Goal: Answer question/provide support

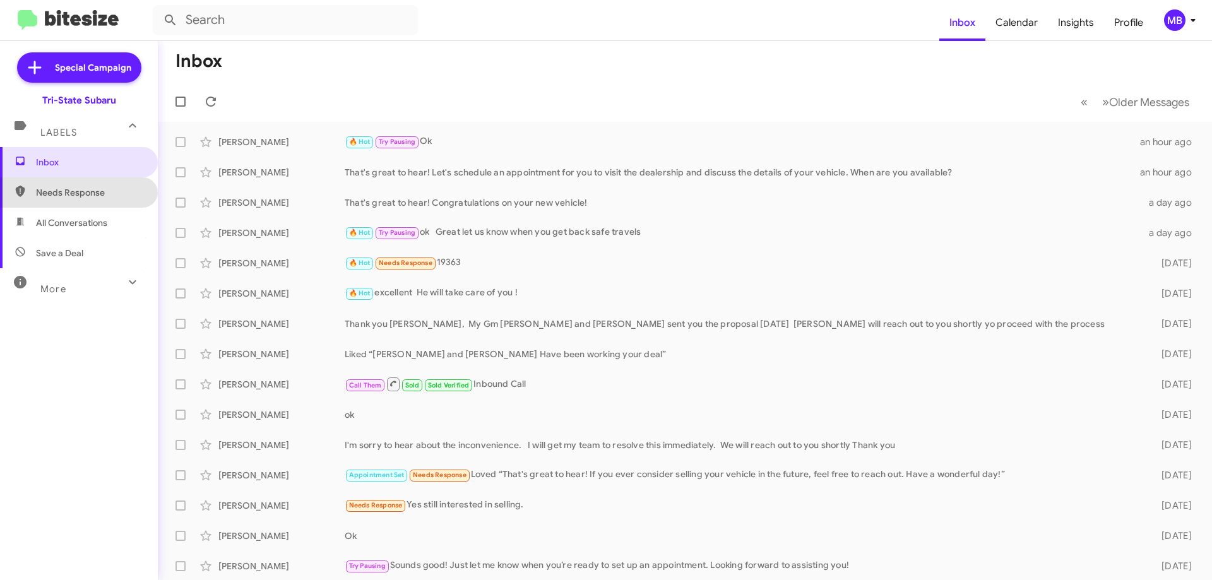
drag, startPoint x: 80, startPoint y: 191, endPoint x: 92, endPoint y: 202, distance: 16.1
click at [80, 190] on span "Needs Response" at bounding box center [89, 192] width 107 height 13
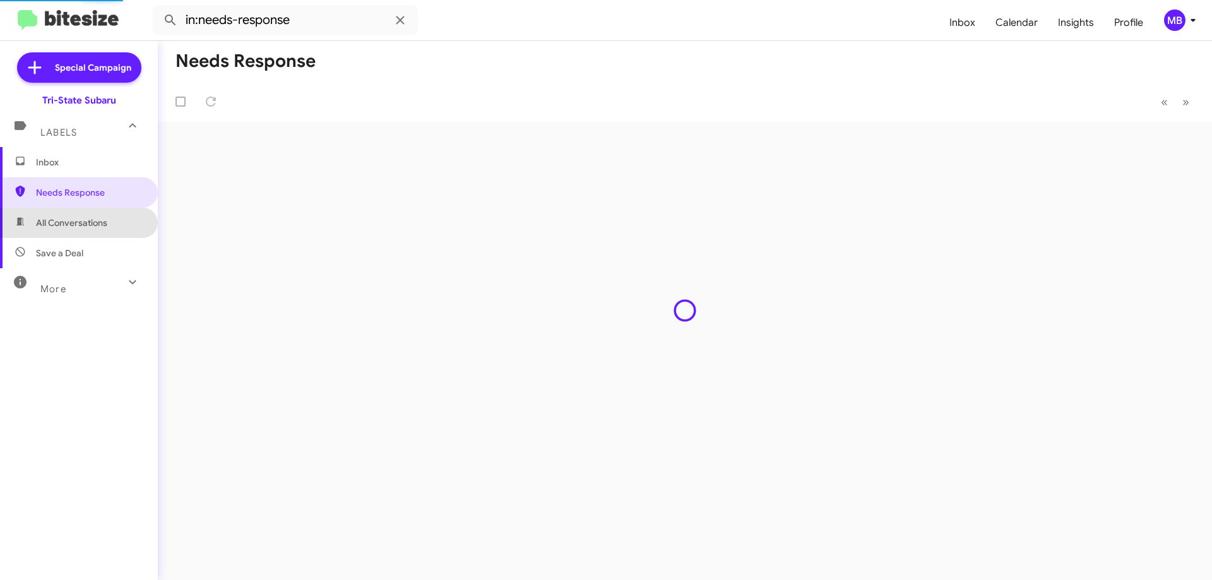
click at [105, 221] on span "All Conversations" at bounding box center [71, 222] width 71 height 13
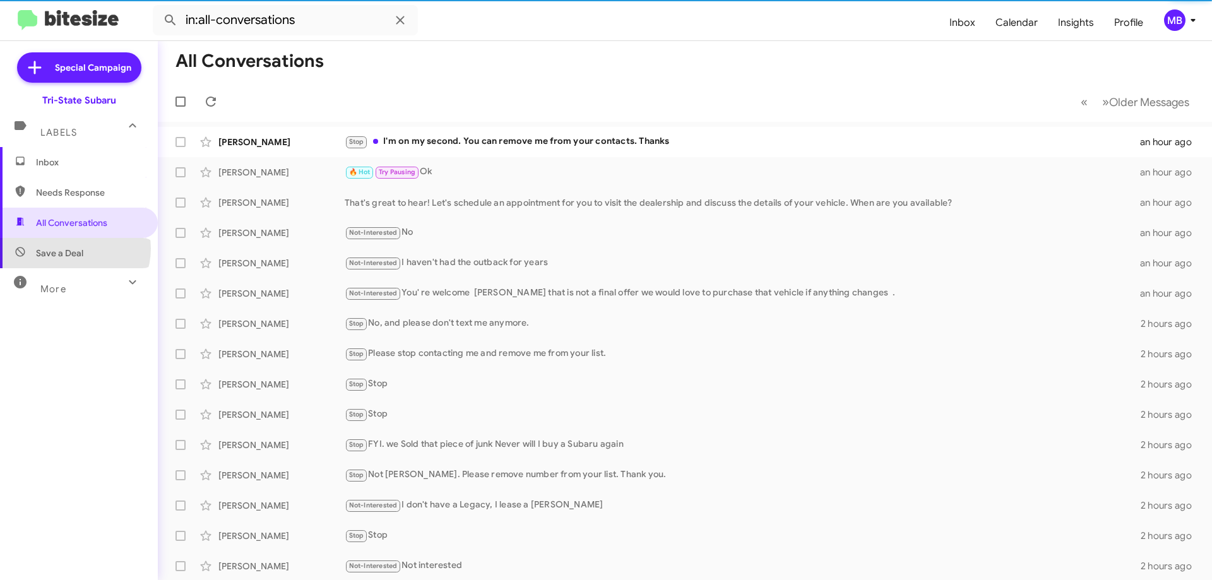
click at [74, 249] on span "Save a Deal" at bounding box center [59, 253] width 47 height 13
type input "in:not-interested"
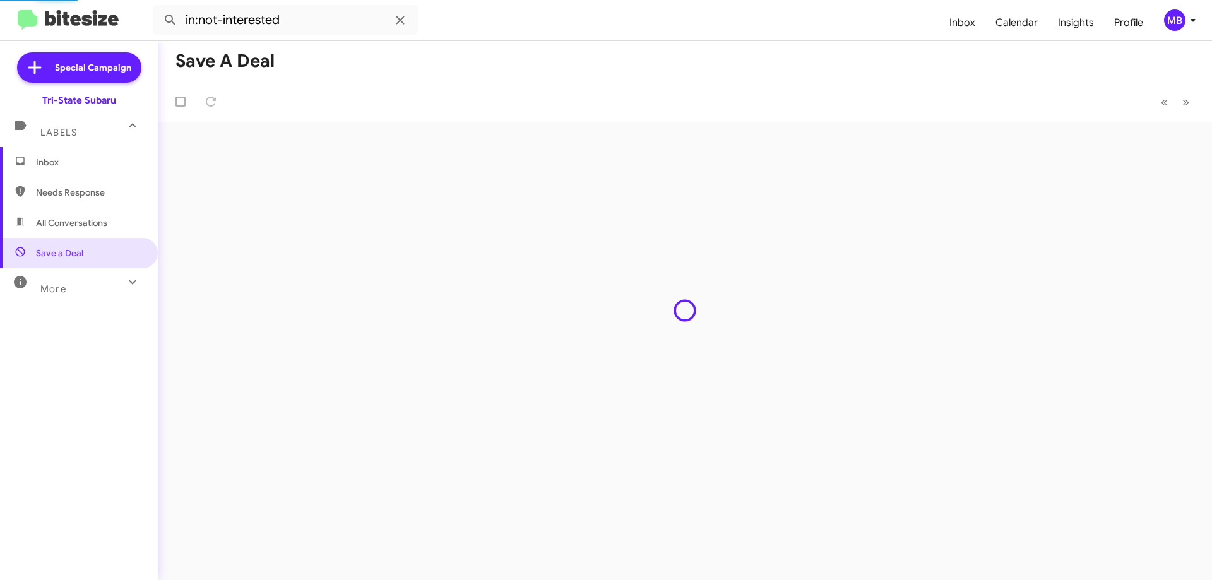
click at [62, 288] on span "More" at bounding box center [53, 288] width 26 height 11
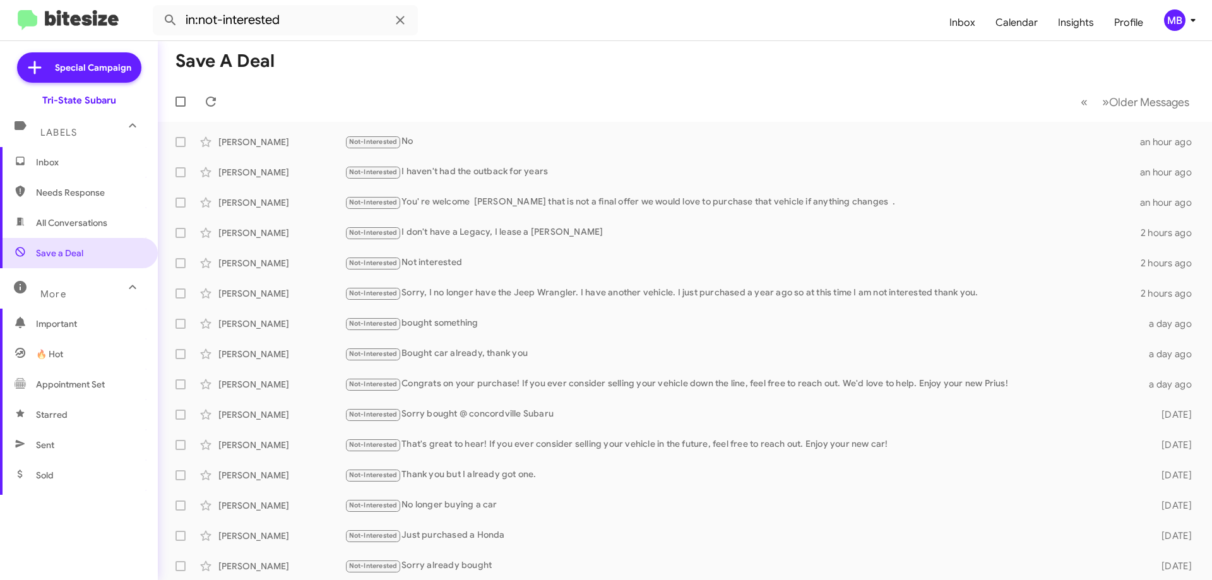
click at [81, 171] on span "Inbox" at bounding box center [79, 162] width 158 height 30
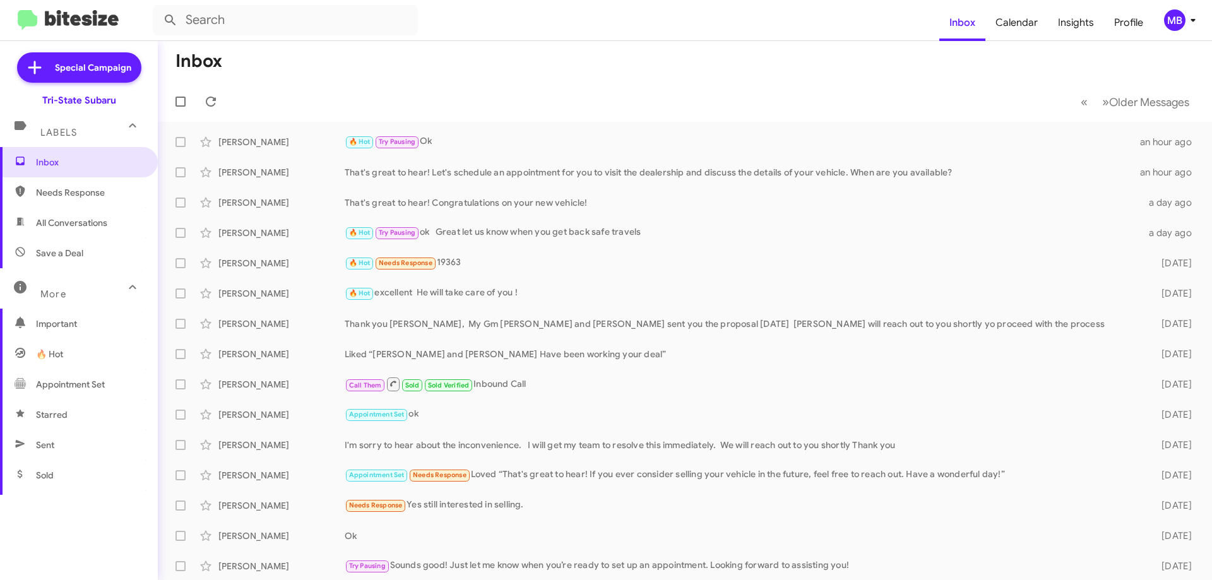
click at [109, 189] on span "Needs Response" at bounding box center [89, 192] width 107 height 13
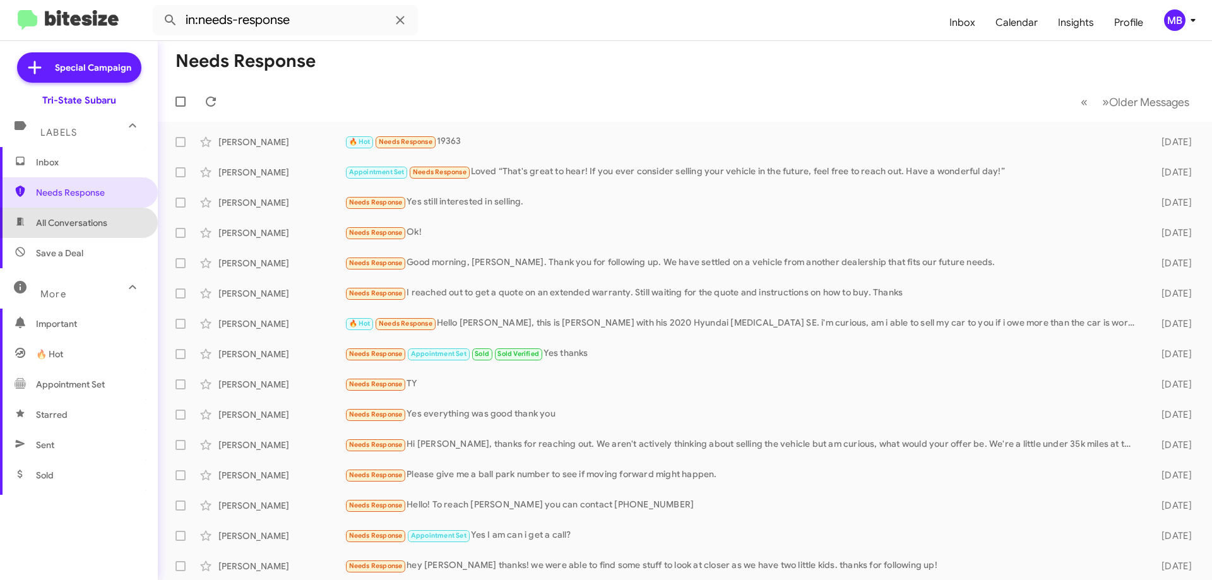
click at [107, 227] on span "All Conversations" at bounding box center [71, 222] width 71 height 13
type input "in:all-conversations"
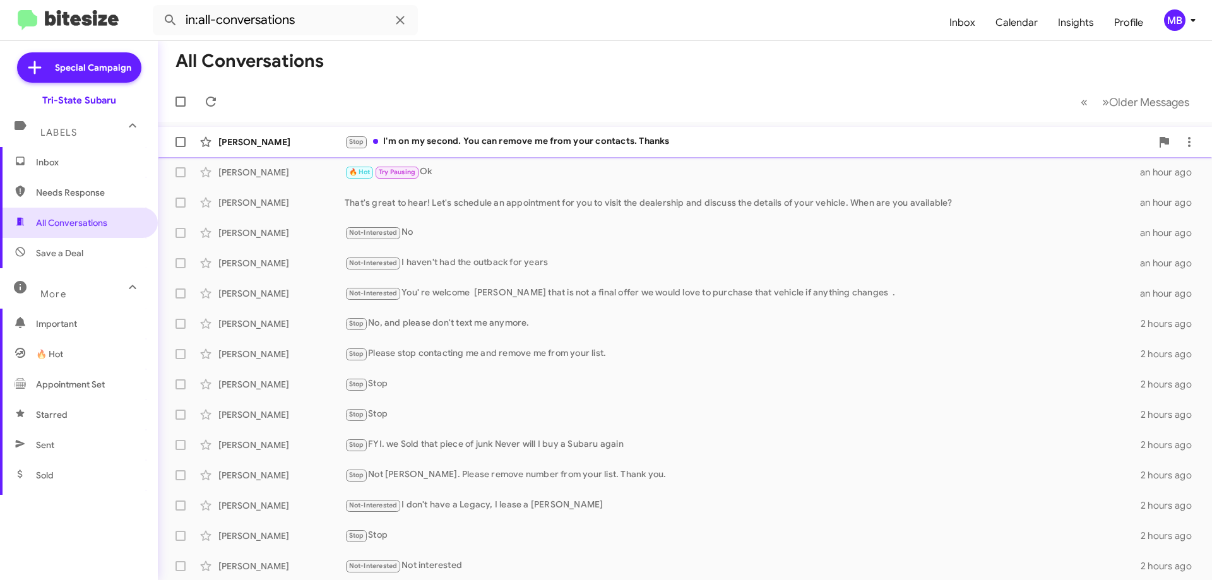
click at [325, 142] on div "[PERSON_NAME]" at bounding box center [281, 142] width 126 height 13
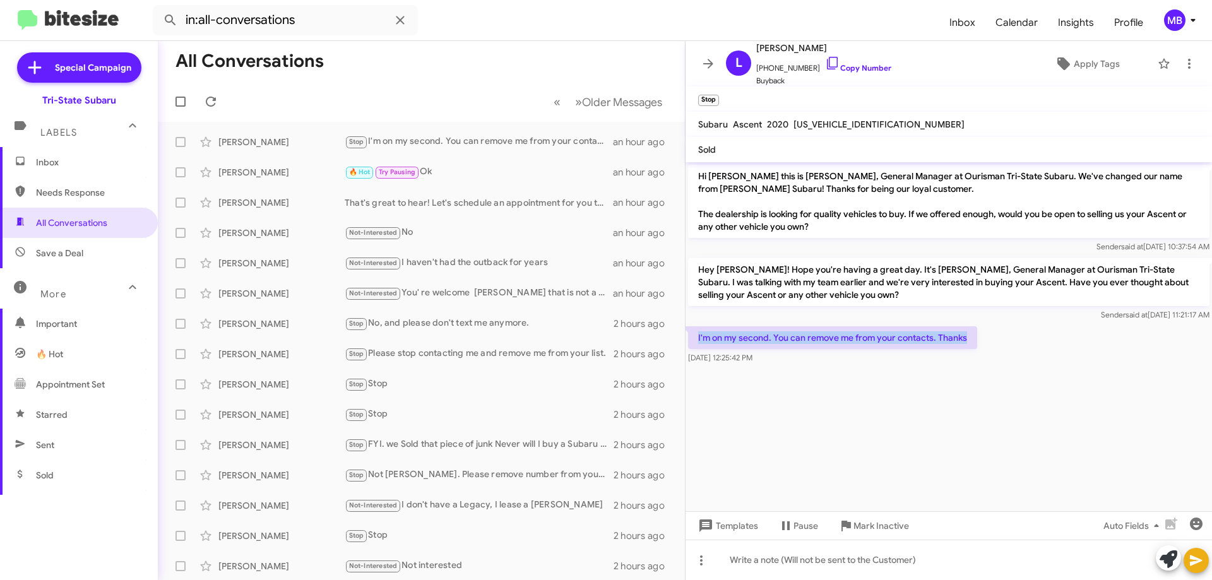
drag, startPoint x: 977, startPoint y: 340, endPoint x: 690, endPoint y: 335, distance: 287.2
click at [690, 335] on p "I'm on my second. You can remove me from your contacts. Thanks" at bounding box center [832, 337] width 289 height 23
drag, startPoint x: 708, startPoint y: 336, endPoint x: 868, endPoint y: 69, distance: 311.1
click at [868, 69] on link "Copy Number" at bounding box center [858, 67] width 66 height 9
copy p "I'm on my second. You can remove me from your contacts. Thanks"
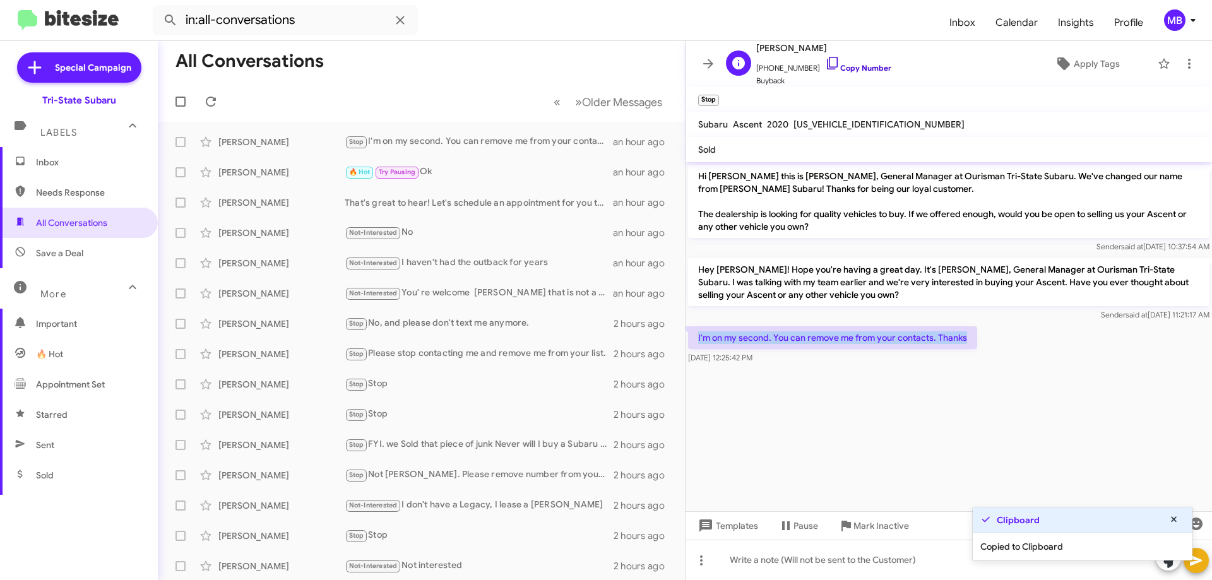
click at [868, 69] on link "Copy Number" at bounding box center [858, 67] width 66 height 9
drag, startPoint x: 967, startPoint y: 336, endPoint x: 696, endPoint y: 334, distance: 271.4
click at [696, 334] on p "I'm on my second. You can remove me from your contacts. Thanks" at bounding box center [832, 337] width 289 height 23
copy p "I'm on my second. You can remove me from your contacts. Thanks"
